Goal: Transaction & Acquisition: Purchase product/service

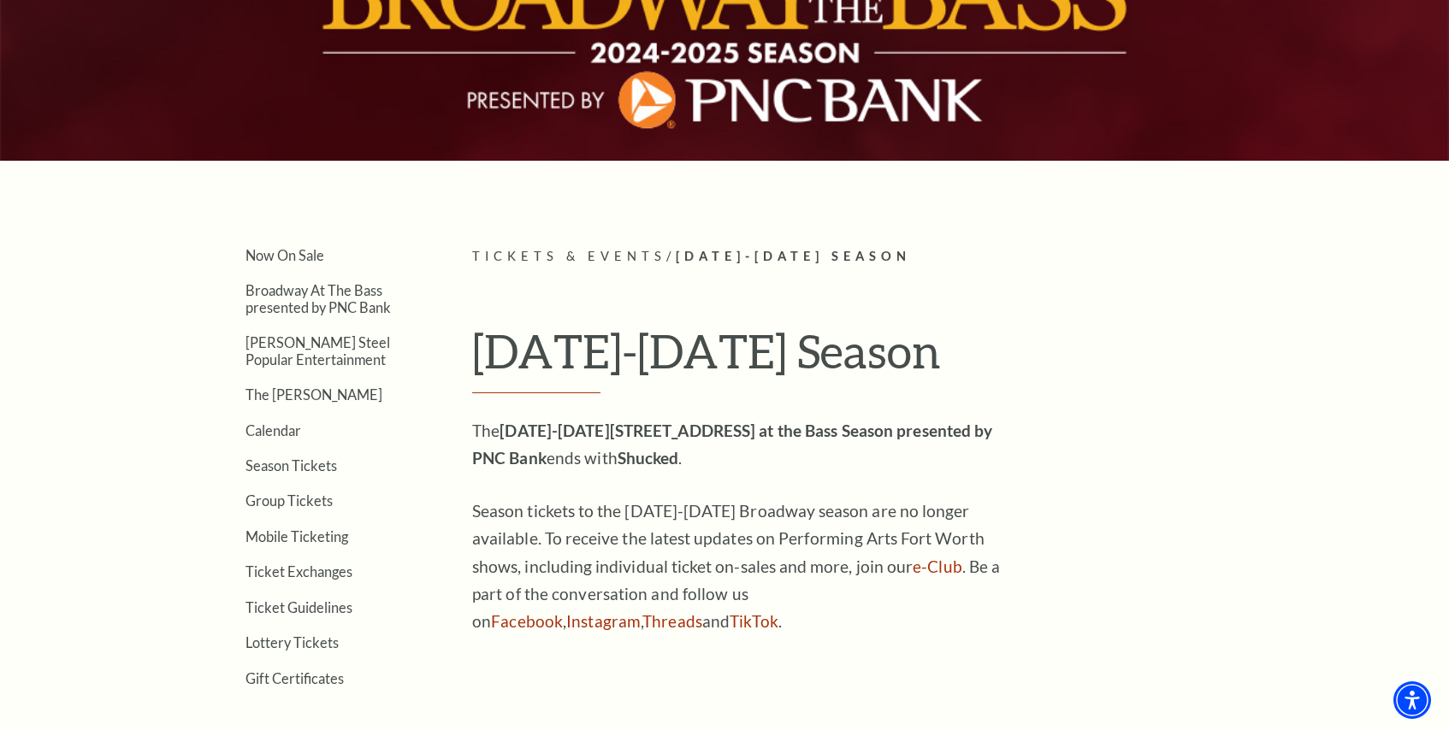
scroll to position [466, 0]
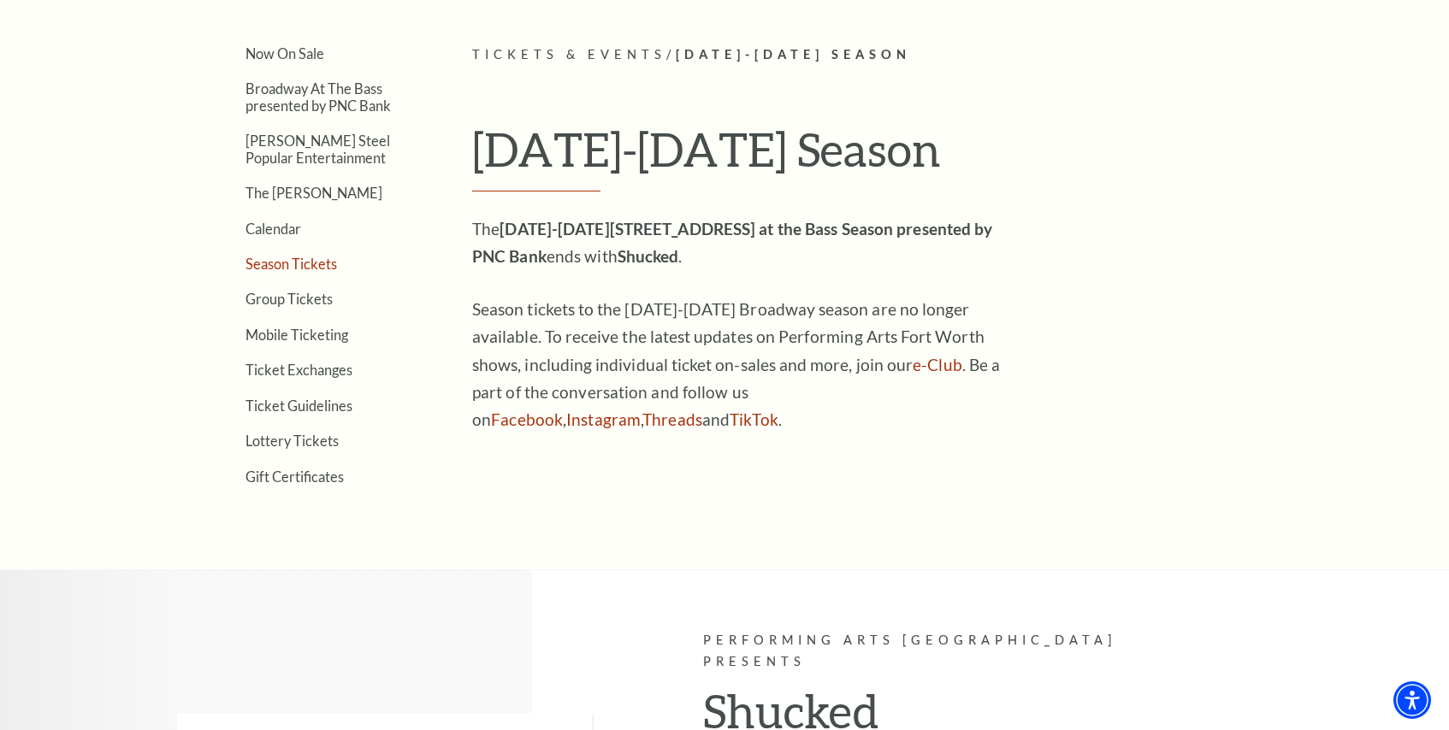
click at [314, 262] on link "Season Tickets" at bounding box center [291, 264] width 92 height 16
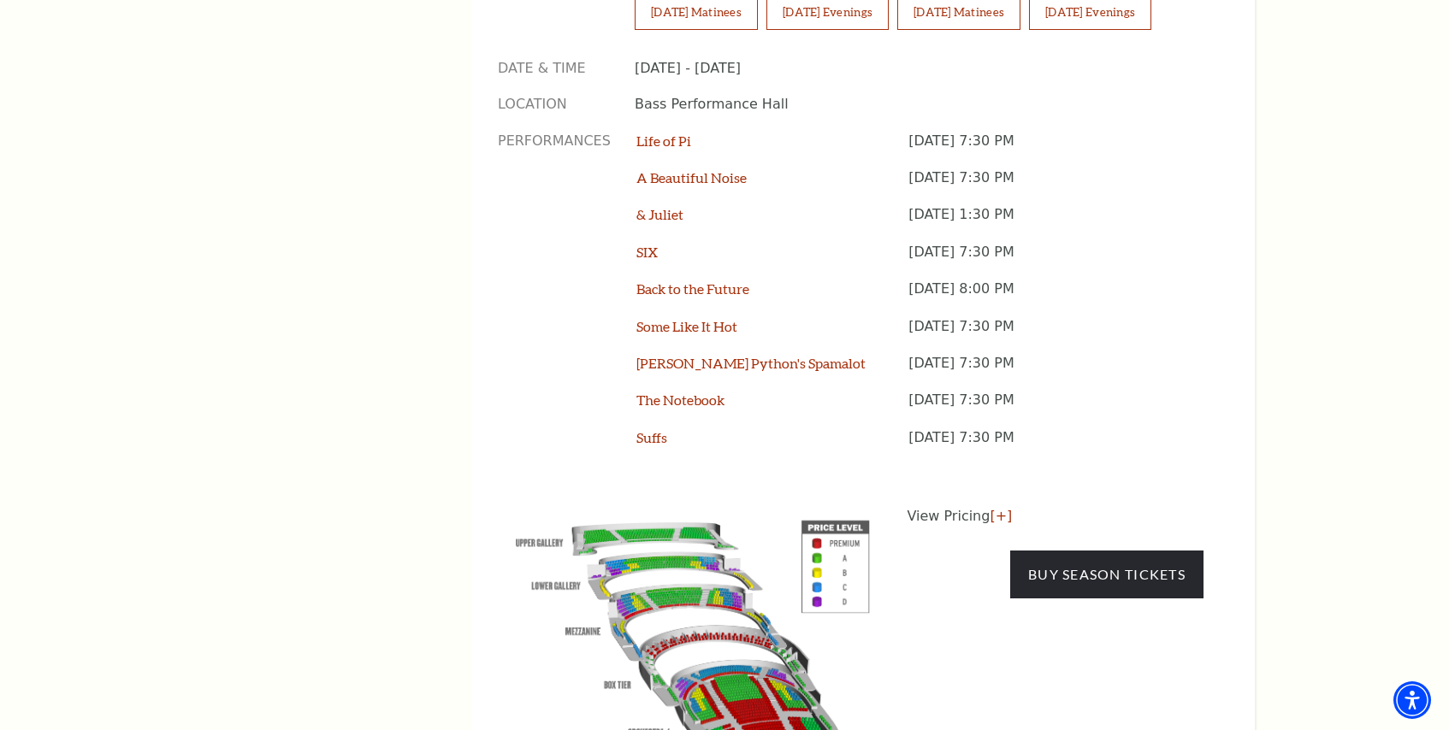
scroll to position [1439, 0]
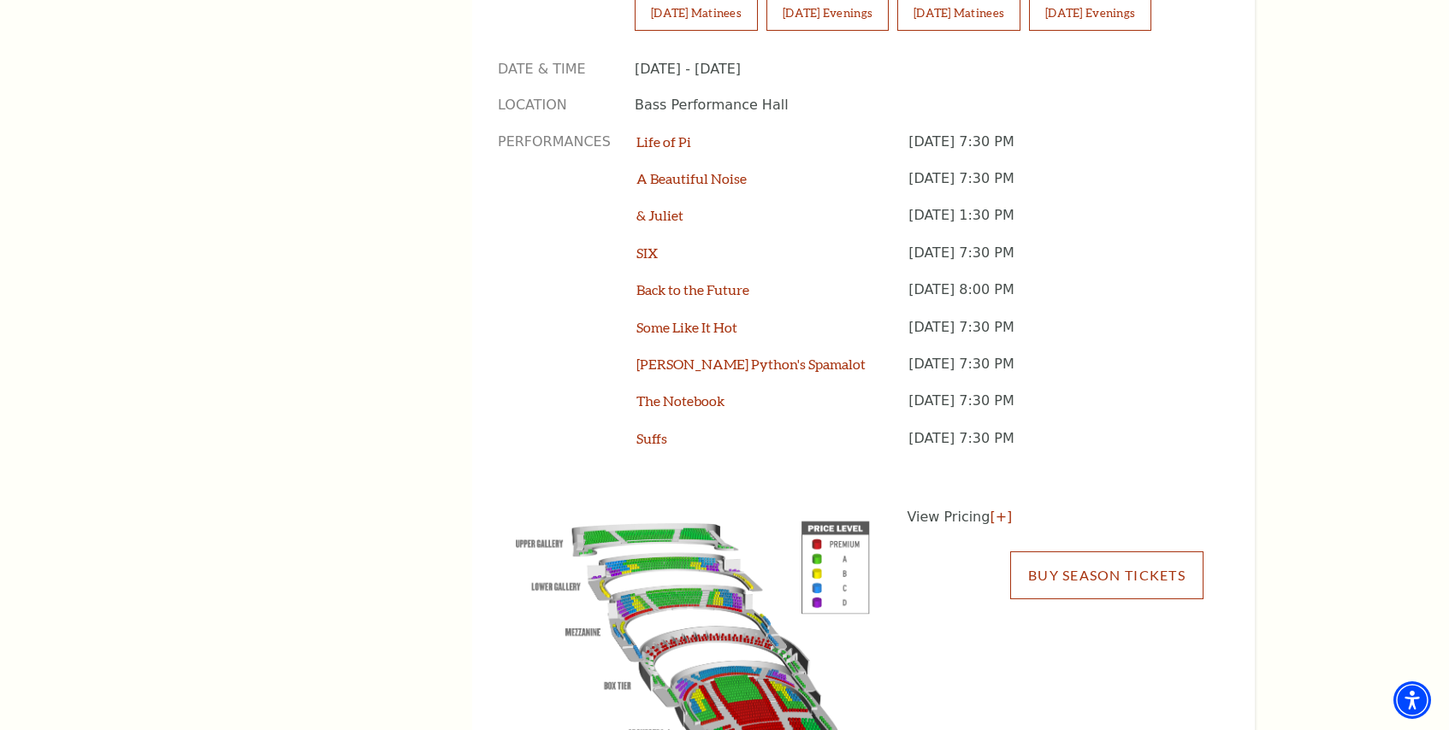
click at [1128, 552] on link "Buy Season Tickets" at bounding box center [1106, 576] width 193 height 48
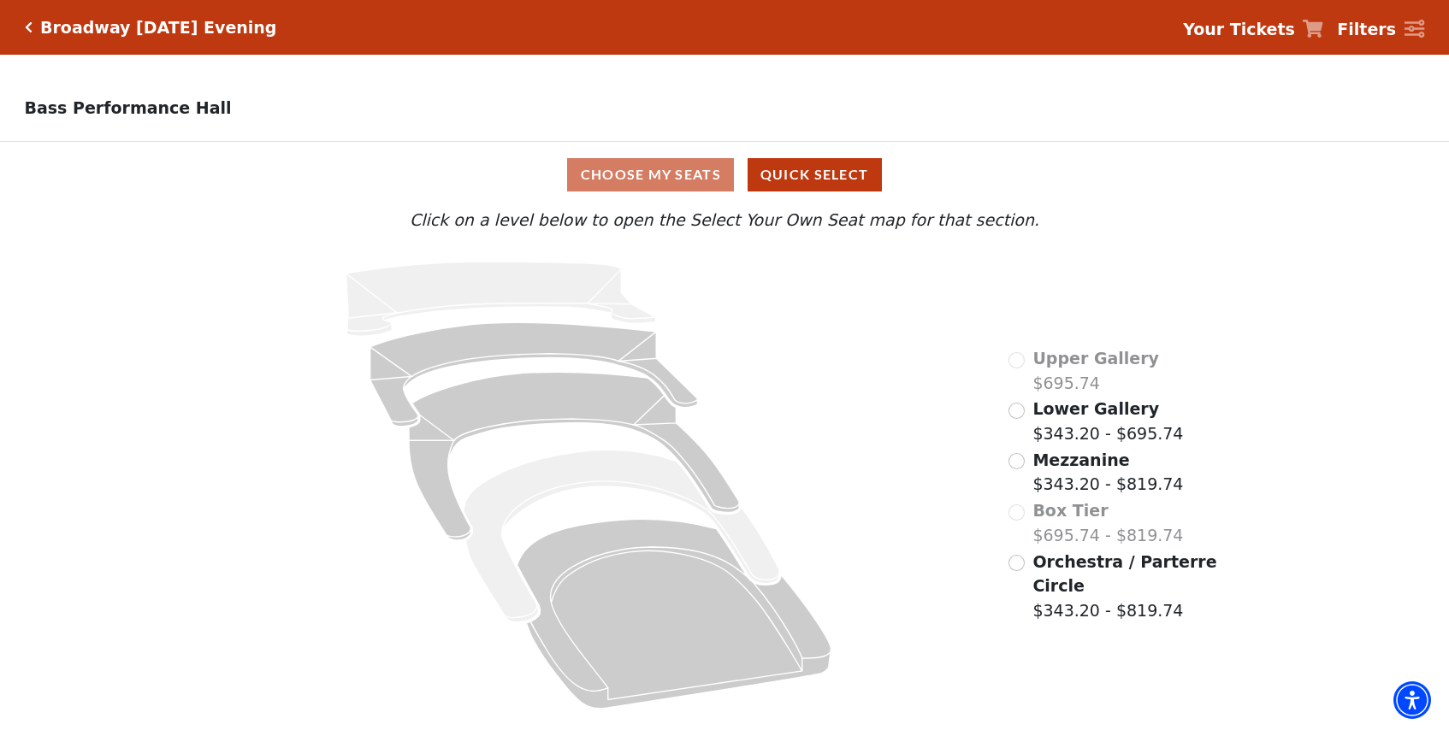
click at [30, 30] on icon "Click here to go back to filters" at bounding box center [29, 27] width 8 height 12
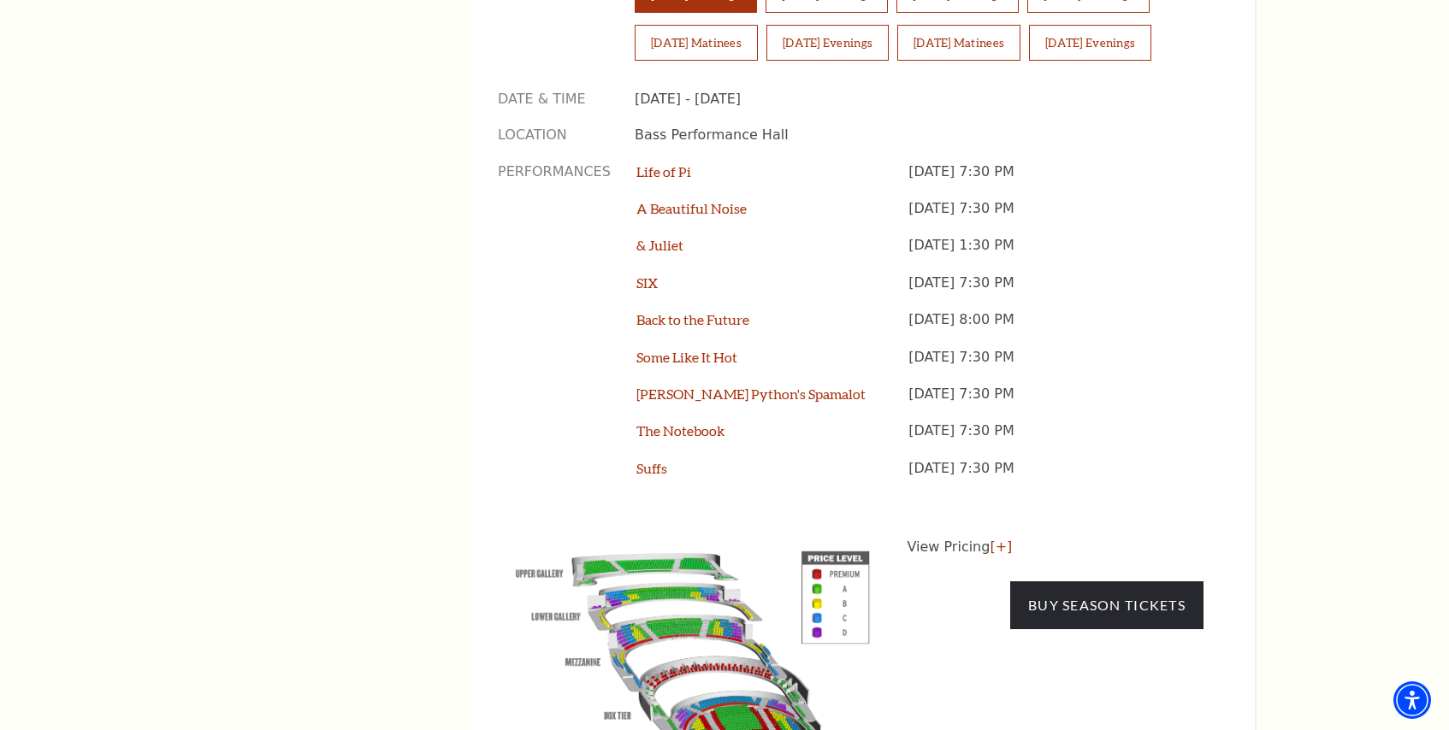
scroll to position [1411, 0]
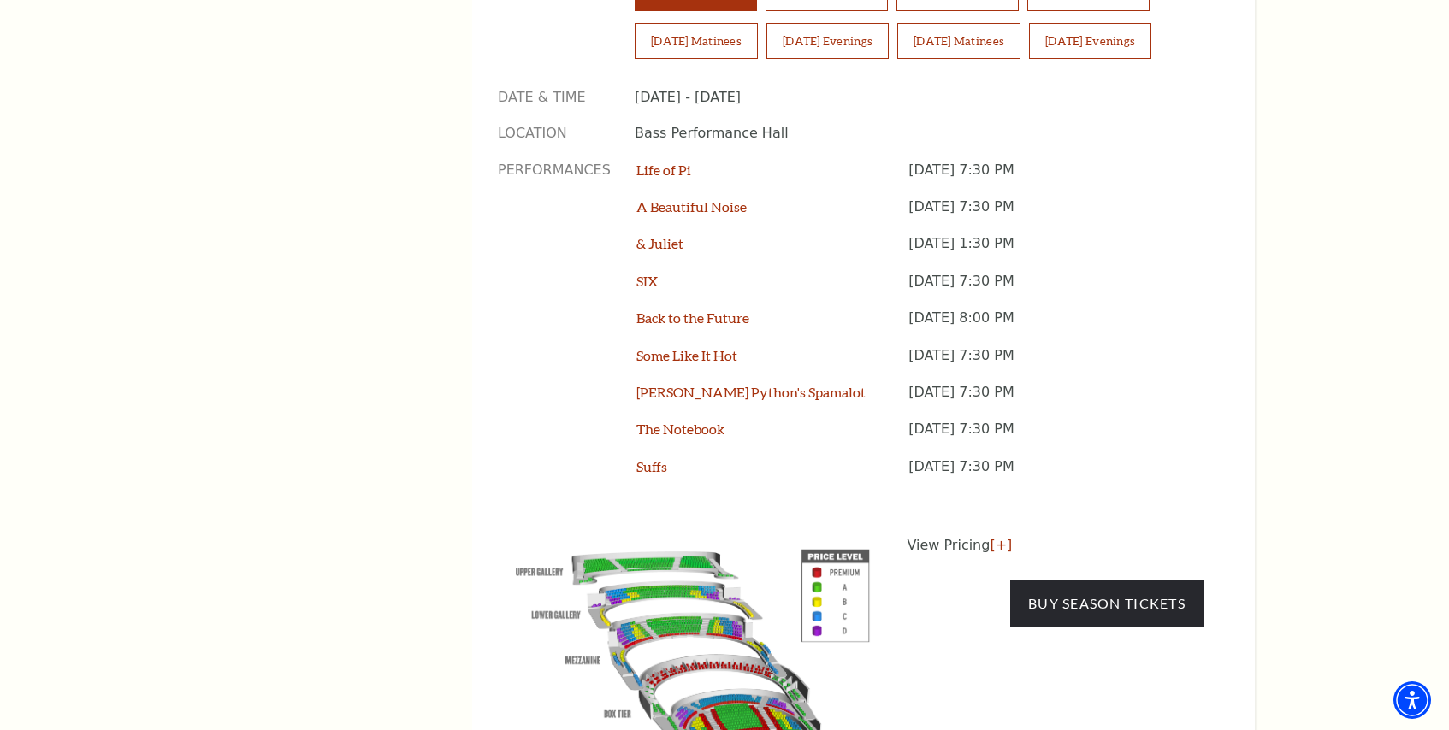
click at [777, 596] on img at bounding box center [693, 665] width 390 height 260
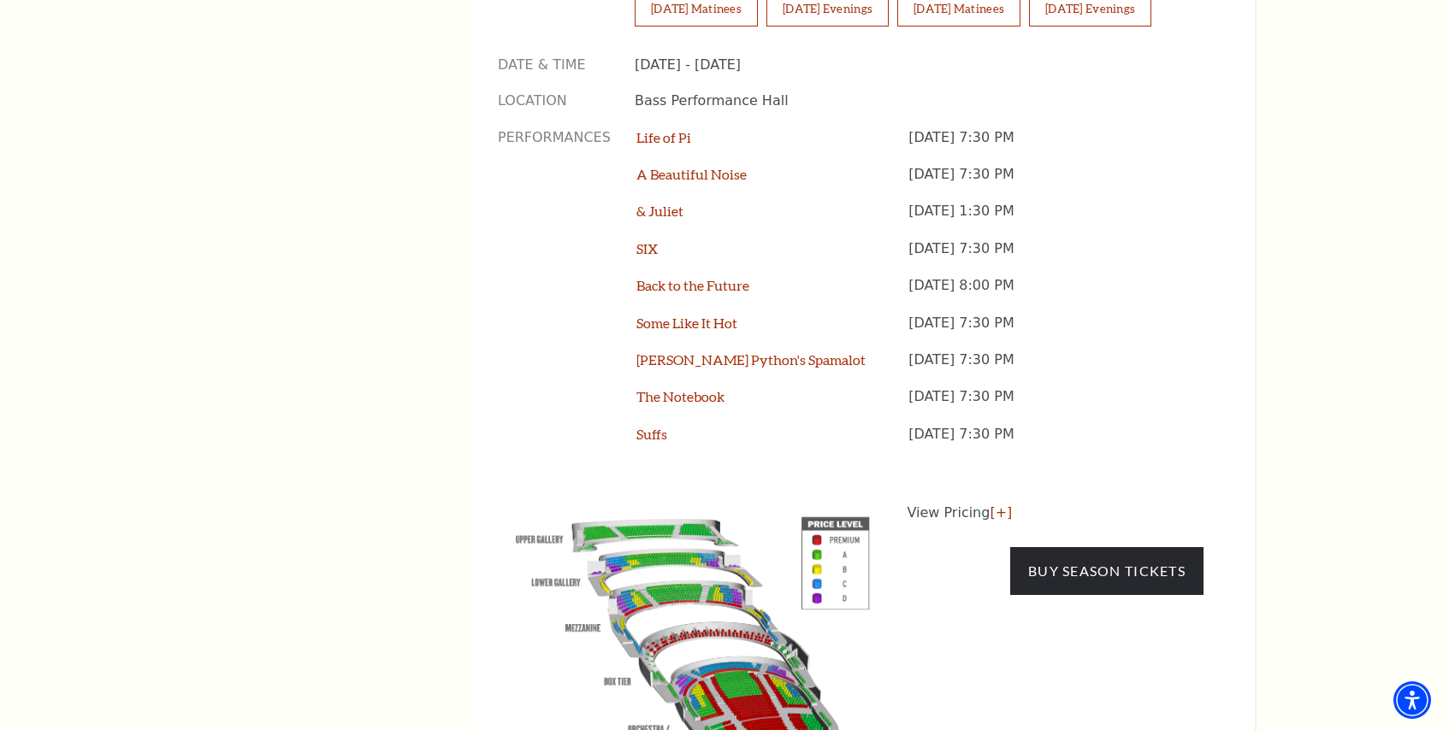
scroll to position [1433, 0]
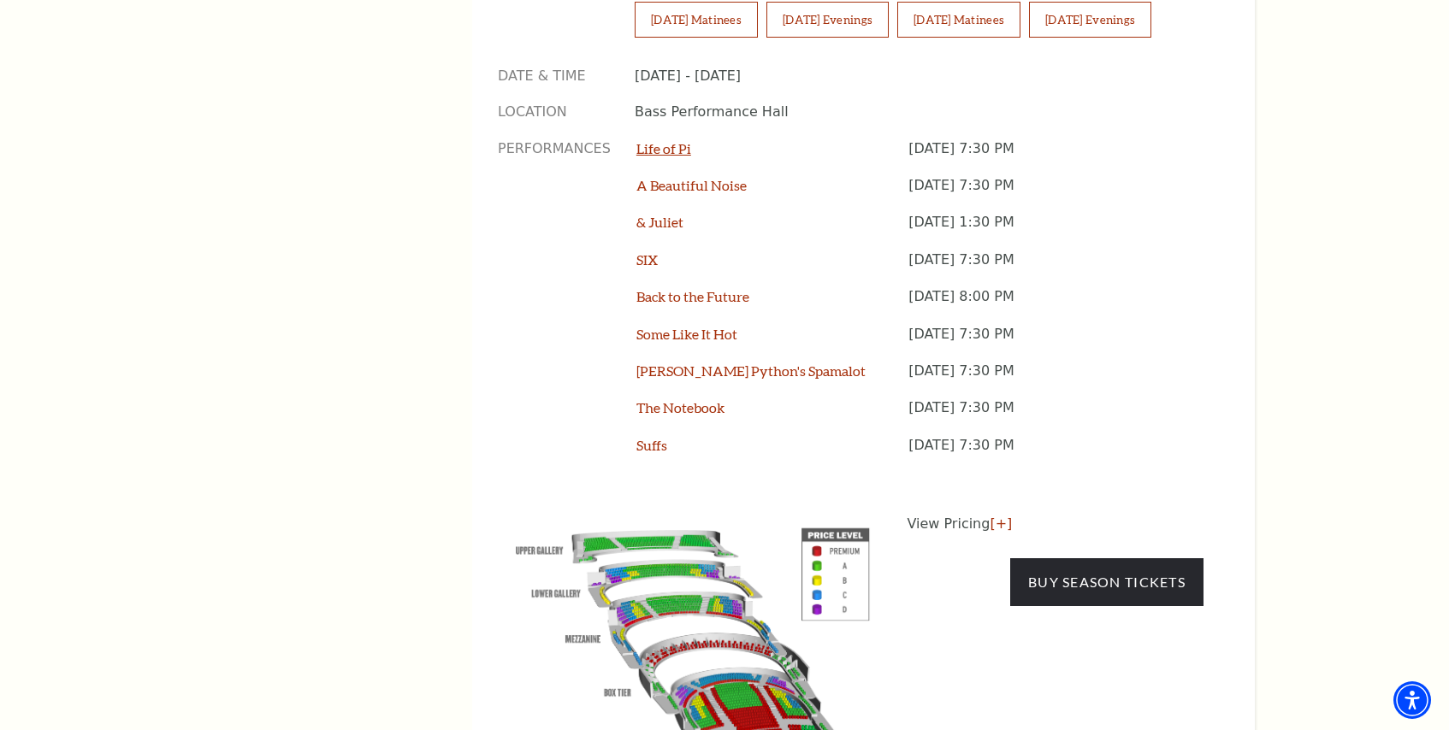
click at [684, 140] on link "Life of Pi" at bounding box center [663, 148] width 55 height 16
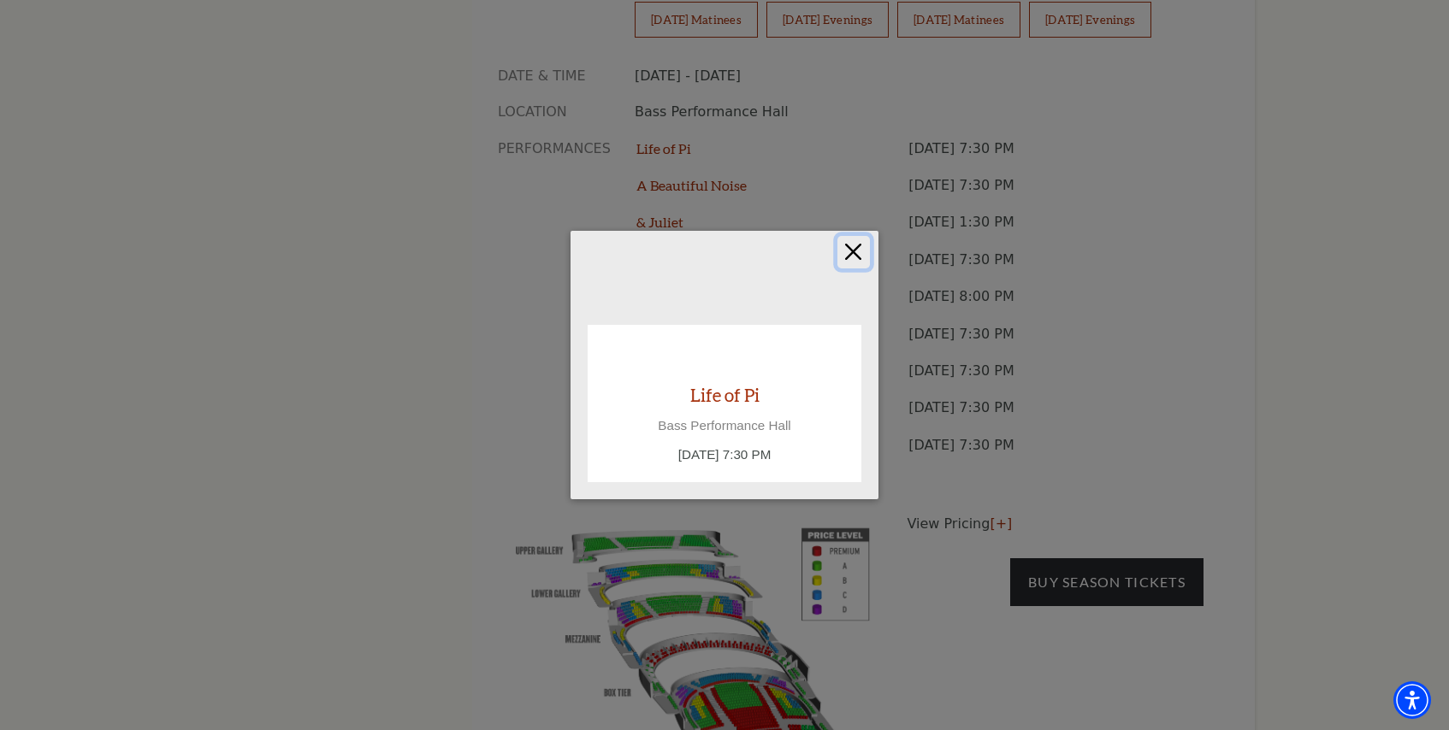
click at [853, 252] on button "Close" at bounding box center [853, 252] width 33 height 33
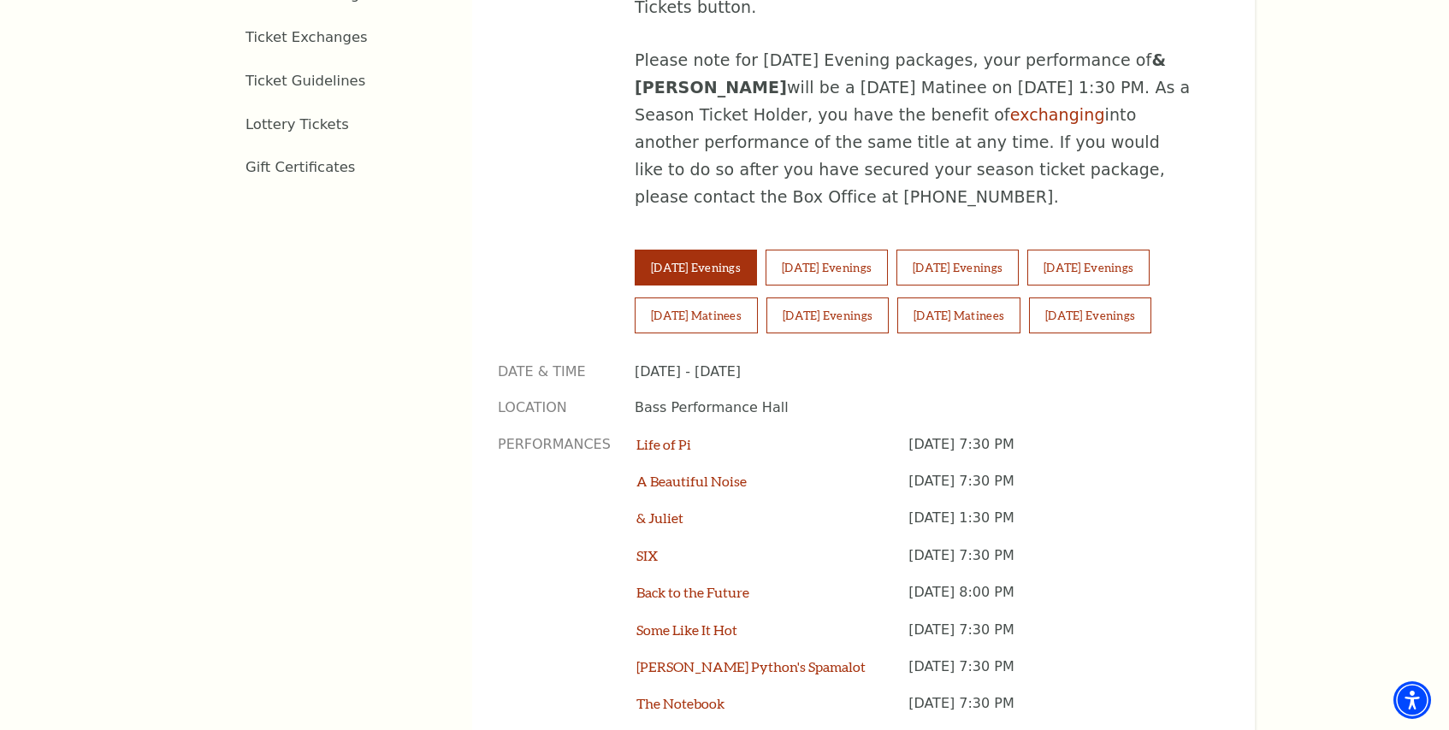
scroll to position [1141, 0]
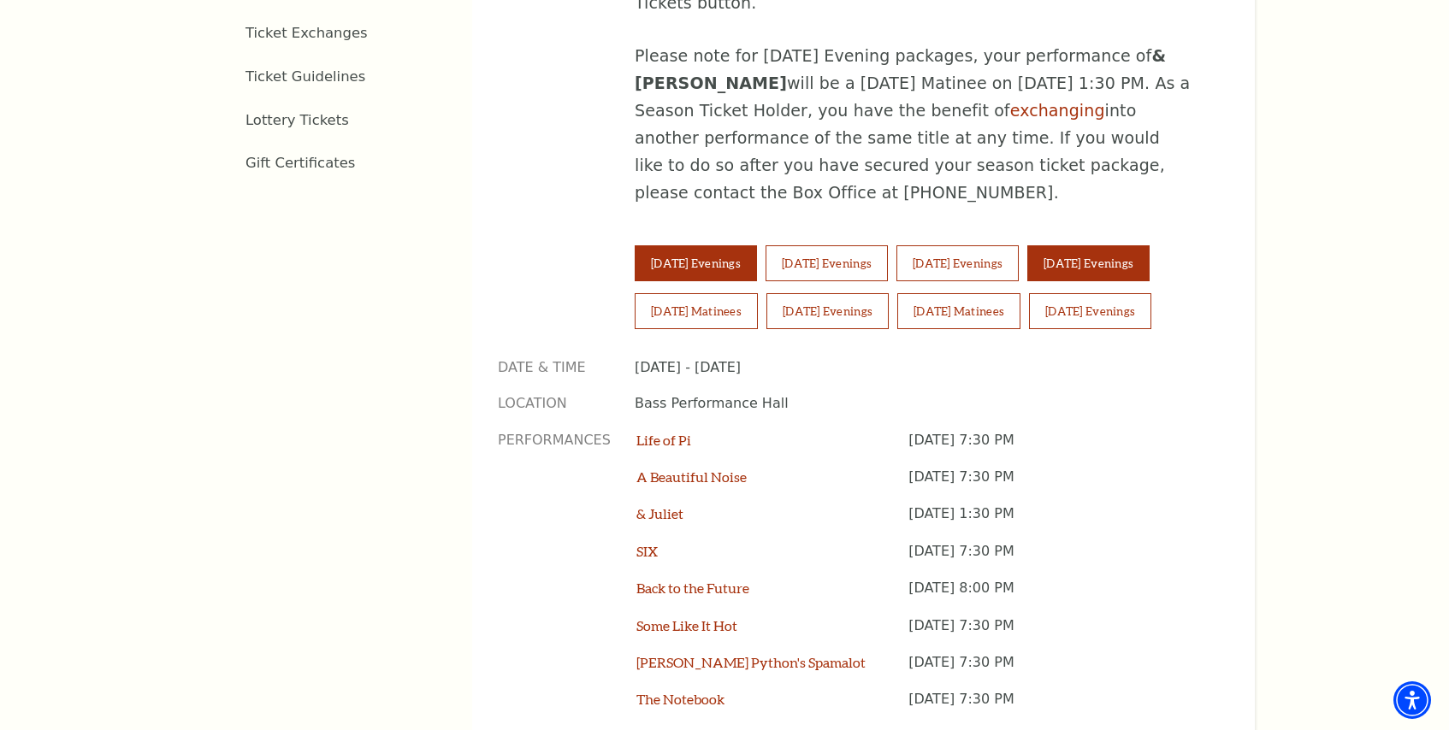
click at [1115, 245] on button "Friday Evenings" at bounding box center [1088, 263] width 122 height 36
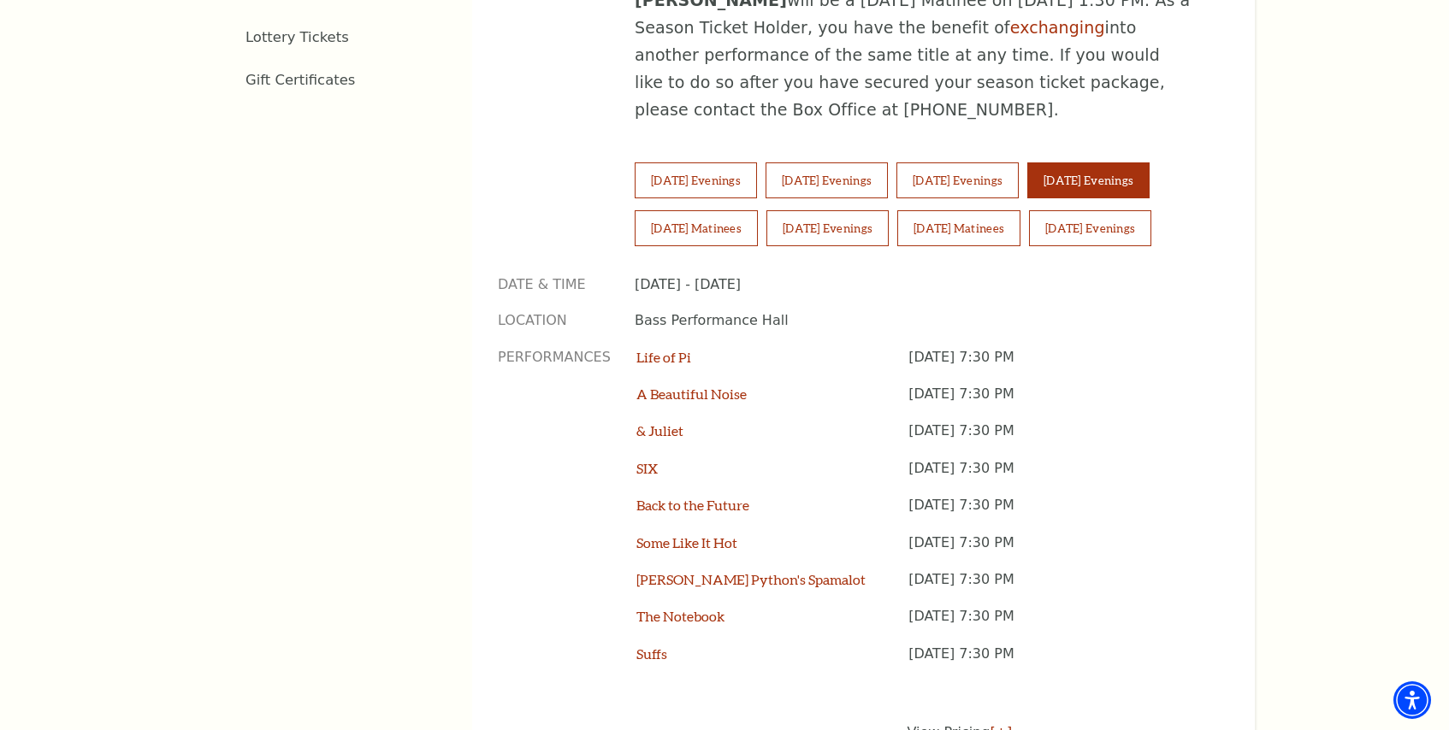
scroll to position [1221, 0]
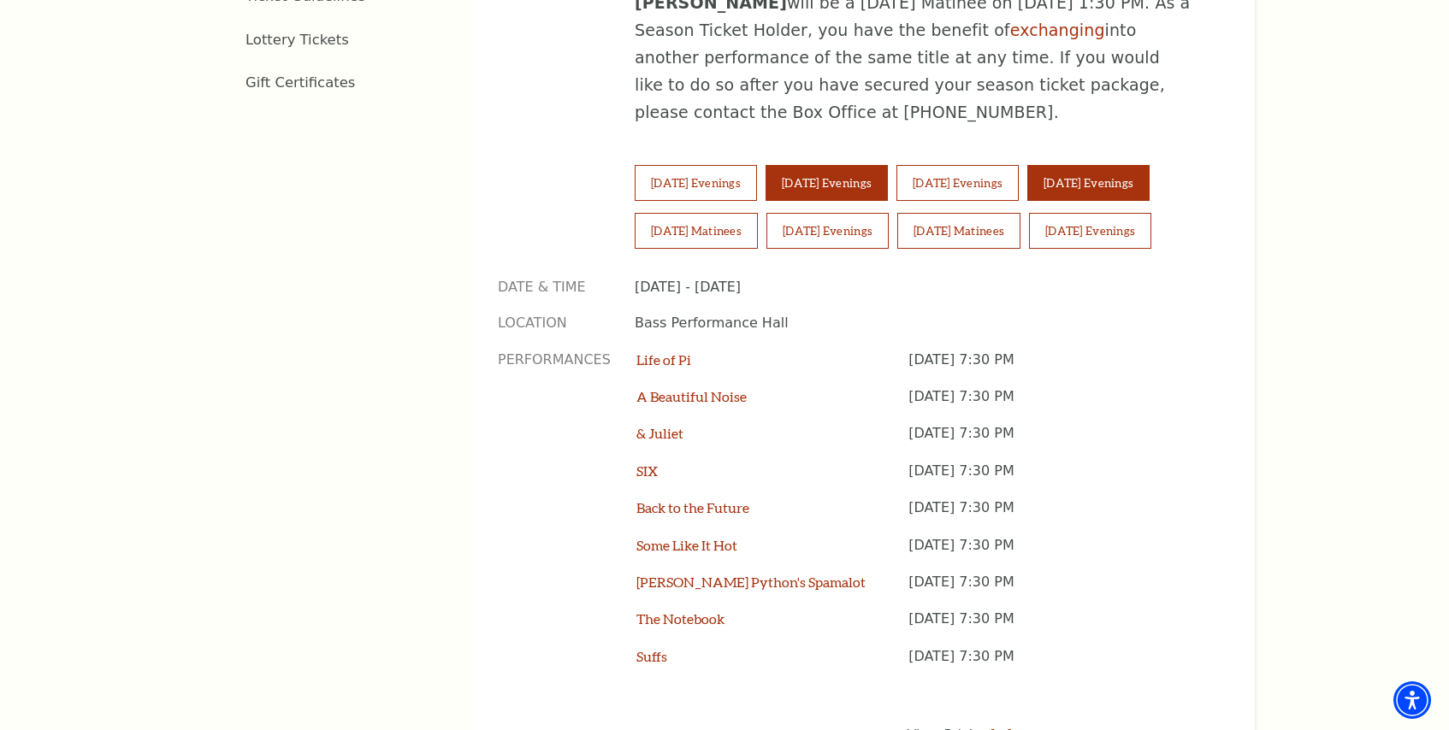
click at [854, 165] on button "Wednesday Evenings" at bounding box center [826, 183] width 122 height 36
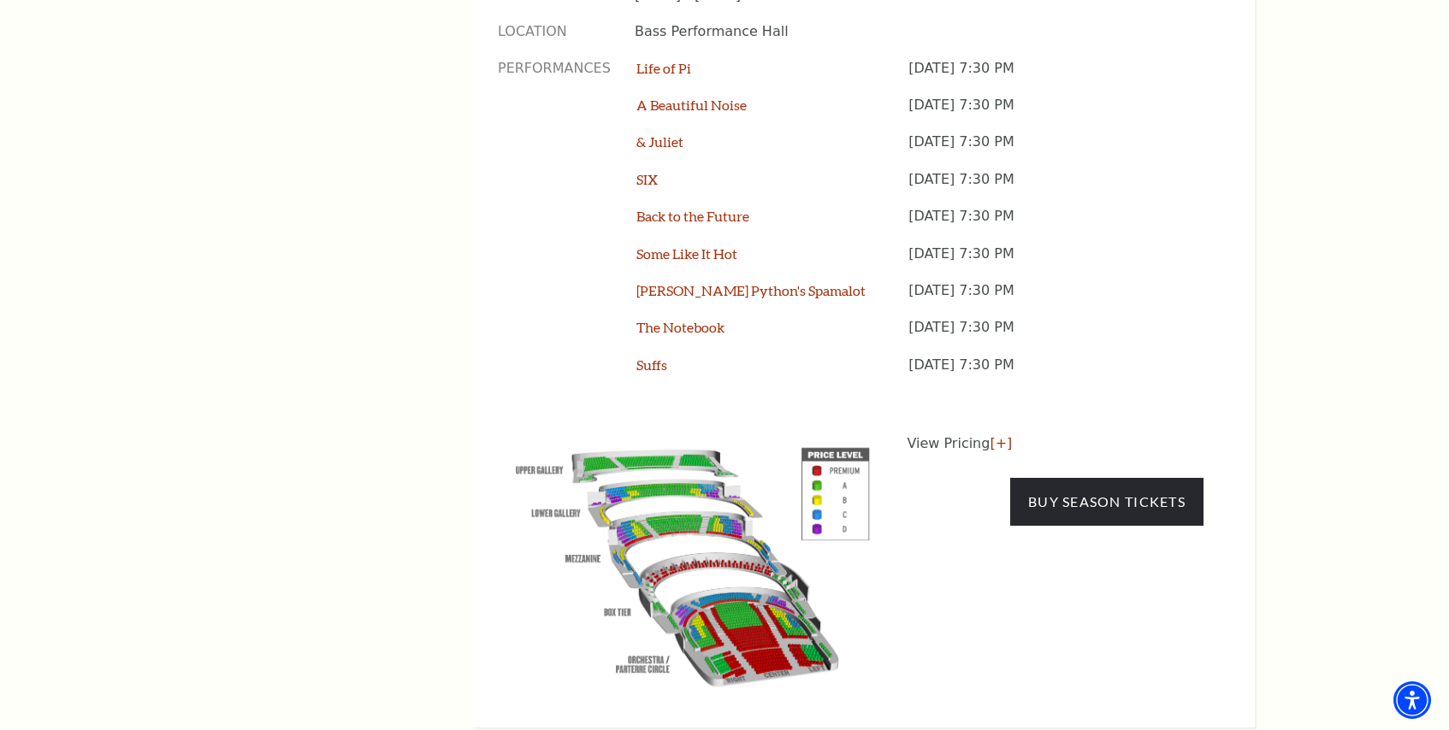
scroll to position [1523, 0]
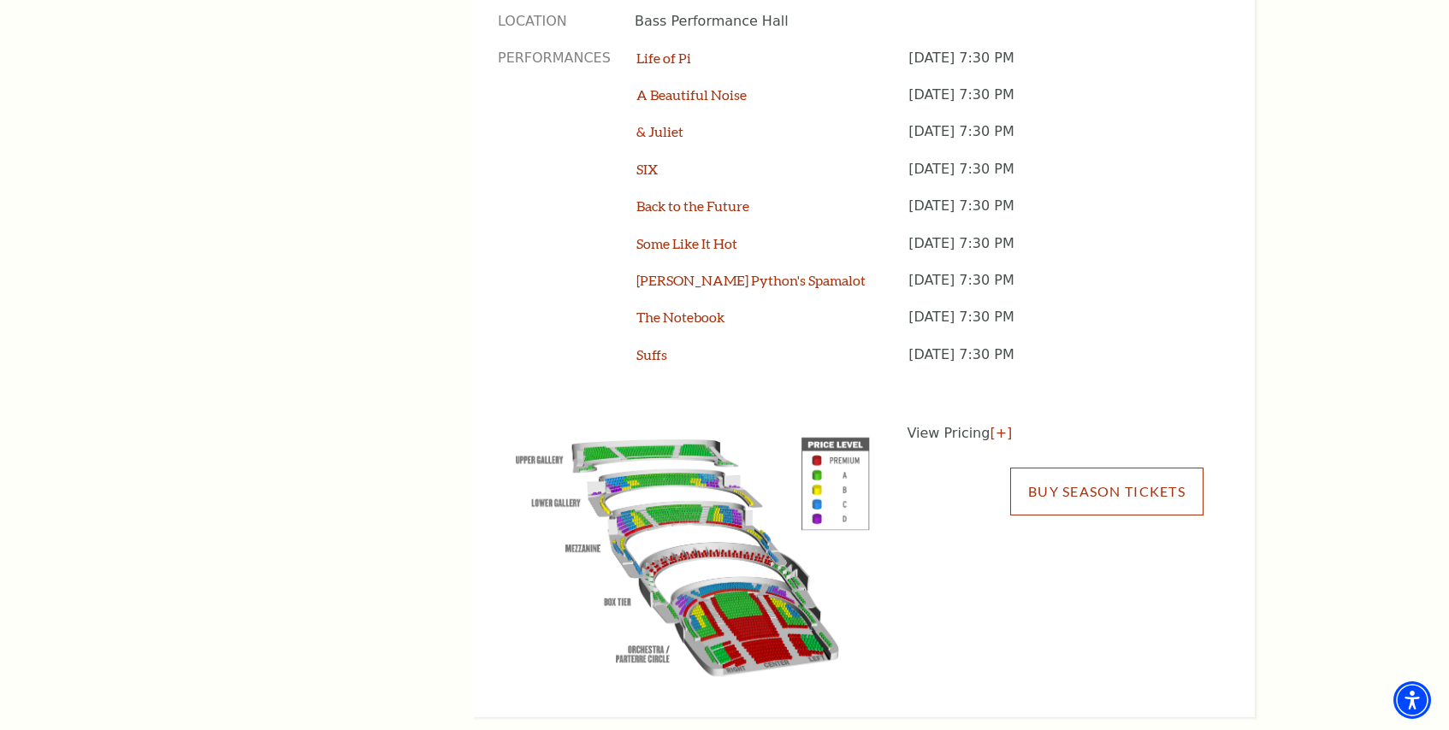
click at [1088, 468] on link "Buy Season Tickets" at bounding box center [1106, 492] width 193 height 48
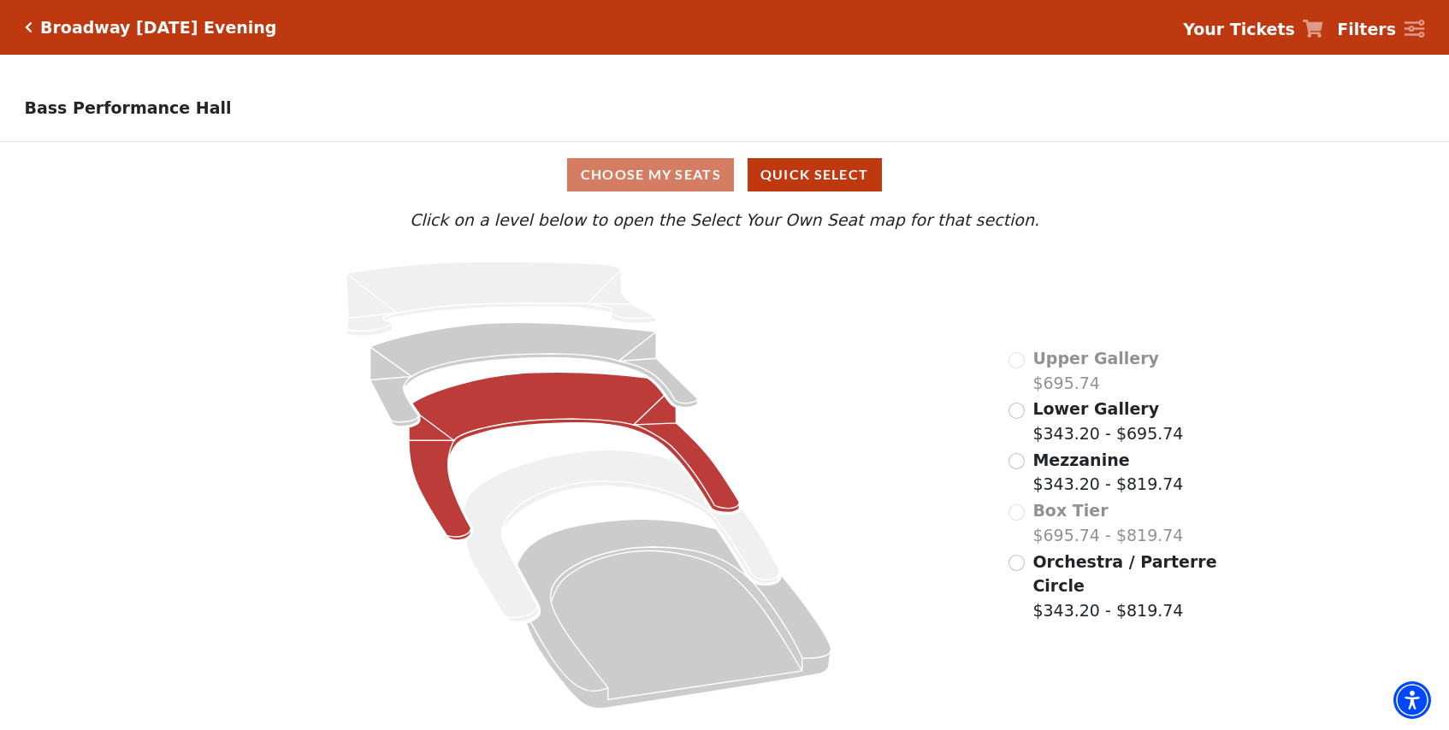
click at [530, 400] on icon at bounding box center [574, 457] width 330 height 168
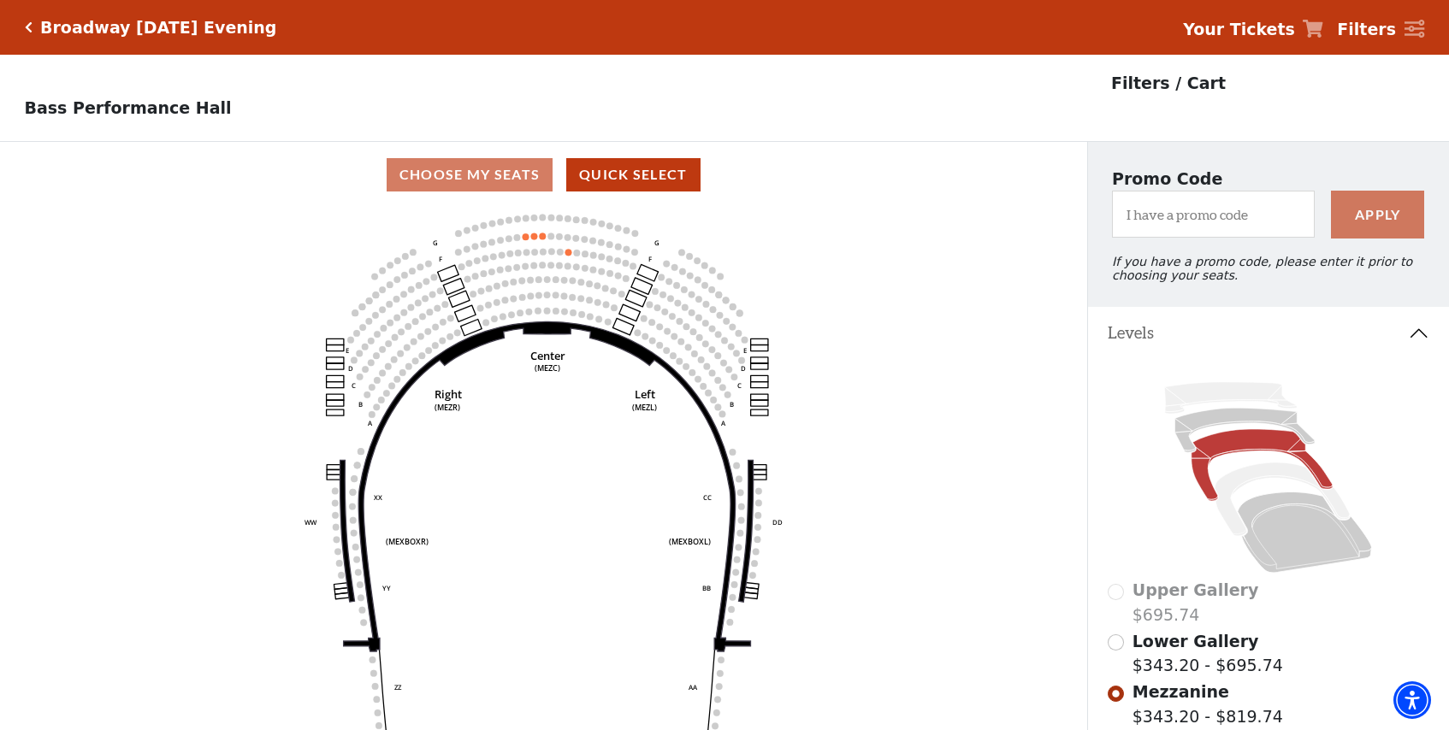
click at [29, 27] on icon "Click here to go back to filters" at bounding box center [29, 27] width 8 height 12
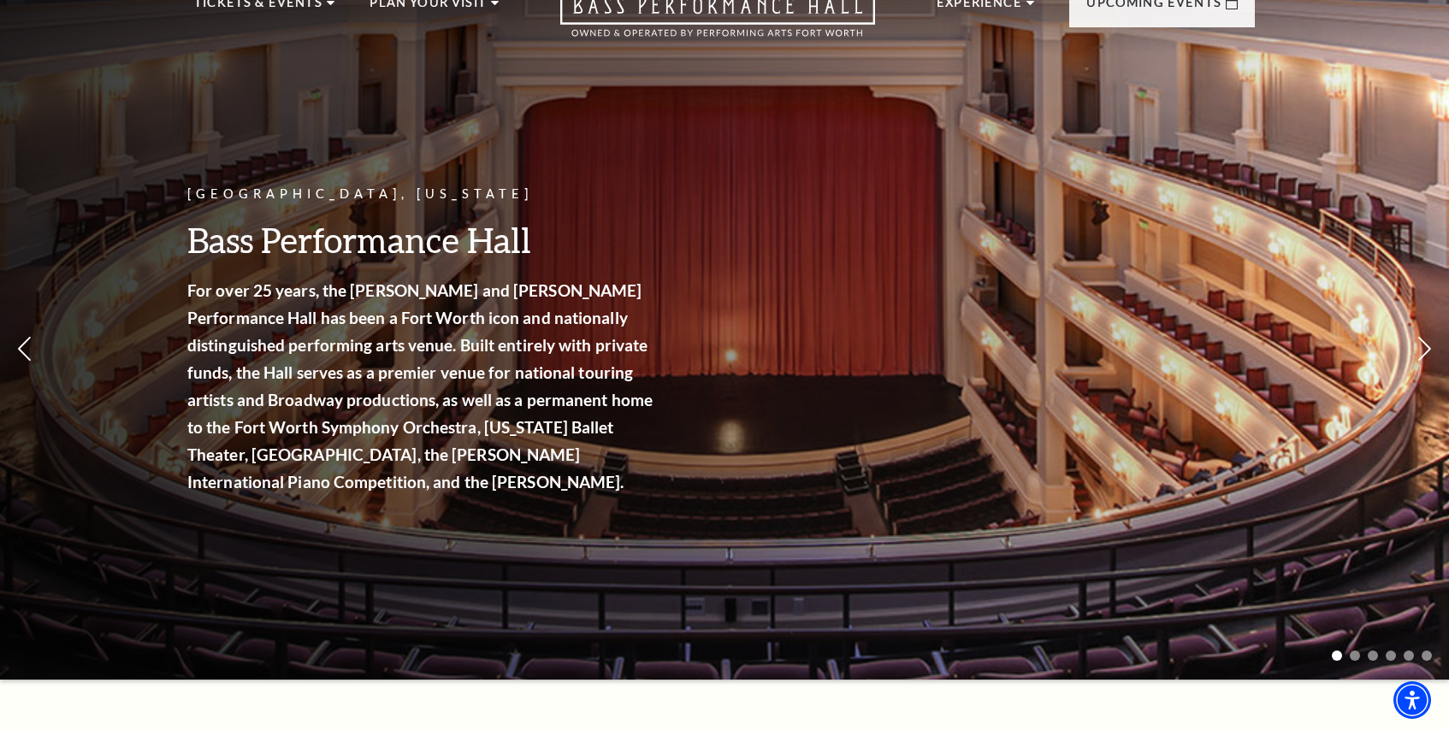
scroll to position [80, 0]
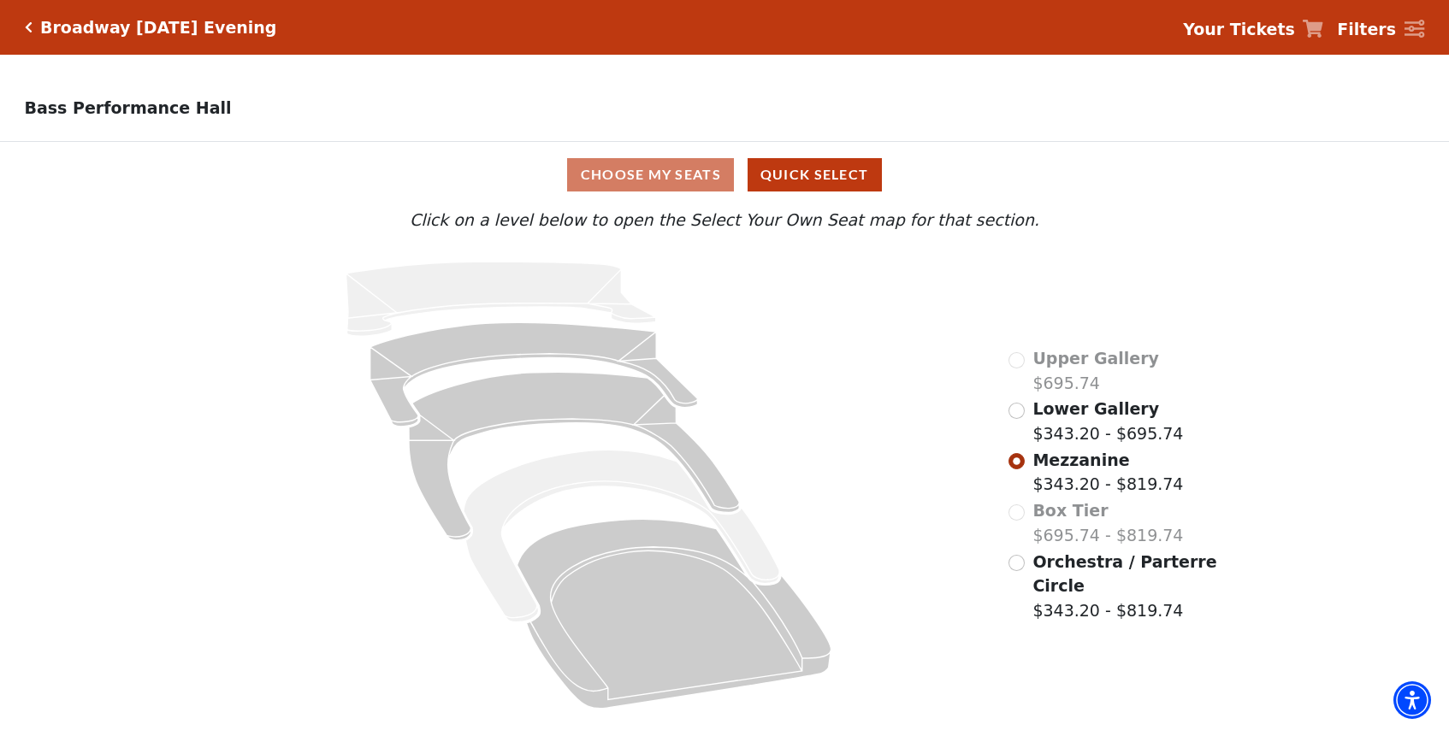
click at [1046, 539] on label "Box Tier $695.74 - $819.74" at bounding box center [1107, 523] width 151 height 49
click at [56, 28] on h5 "Broadway [DATE] Evening" at bounding box center [158, 28] width 236 height 20
click at [22, 24] on div "Broadway [DATE] Evening Your Tickets Filters" at bounding box center [724, 27] width 1449 height 55
click at [33, 39] on div "Broadway [DATE] Evening Your Tickets Filters" at bounding box center [724, 27] width 1449 height 55
